Goal: Task Accomplishment & Management: Manage account settings

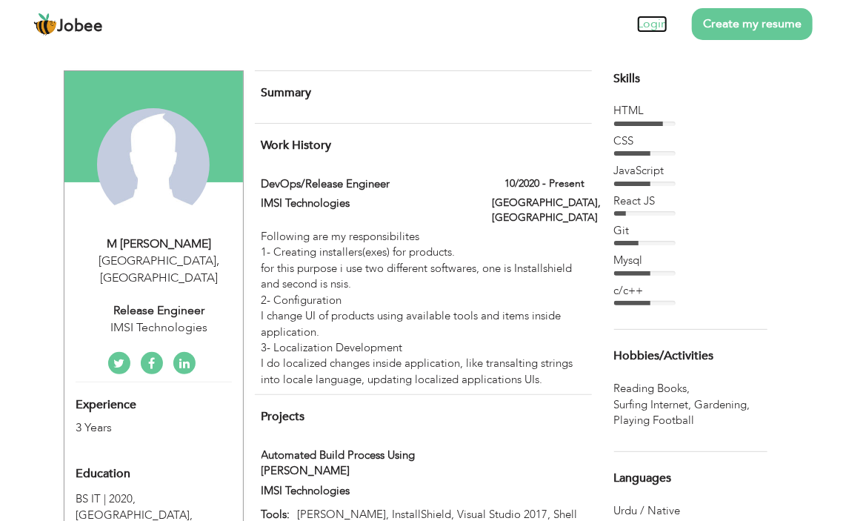
click at [664, 30] on link "Login" at bounding box center [652, 24] width 30 height 17
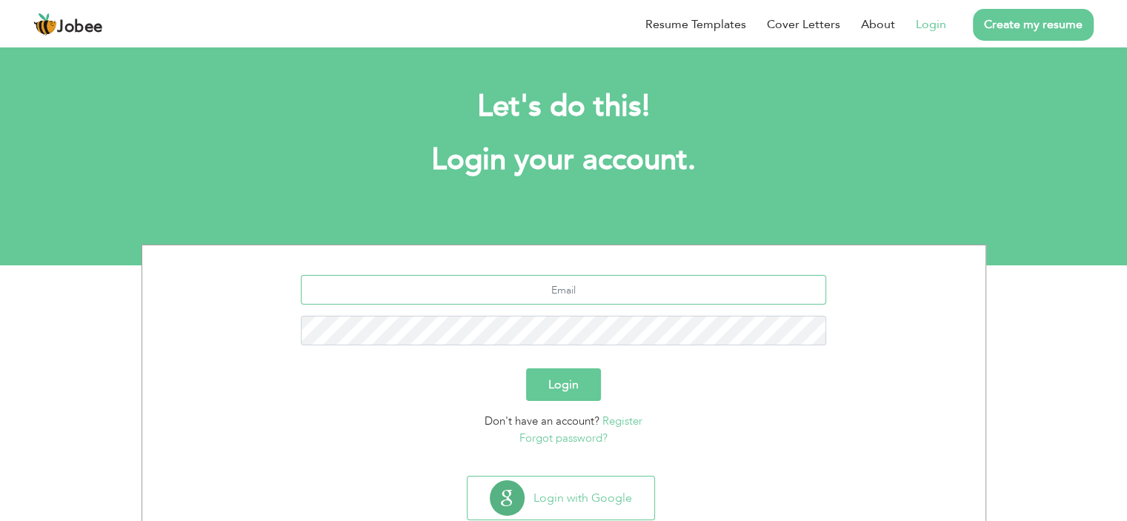
click at [580, 287] on input "text" at bounding box center [563, 290] width 525 height 30
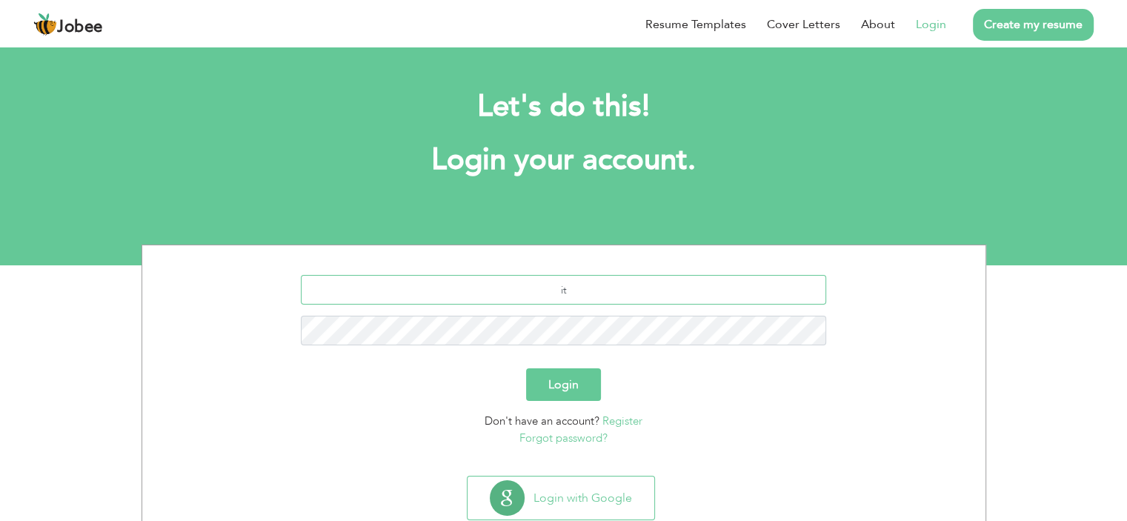
type input "itsumerch6432@gmail.com"
click at [552, 380] on button "Login" at bounding box center [563, 384] width 75 height 33
